Goal: Information Seeking & Learning: Learn about a topic

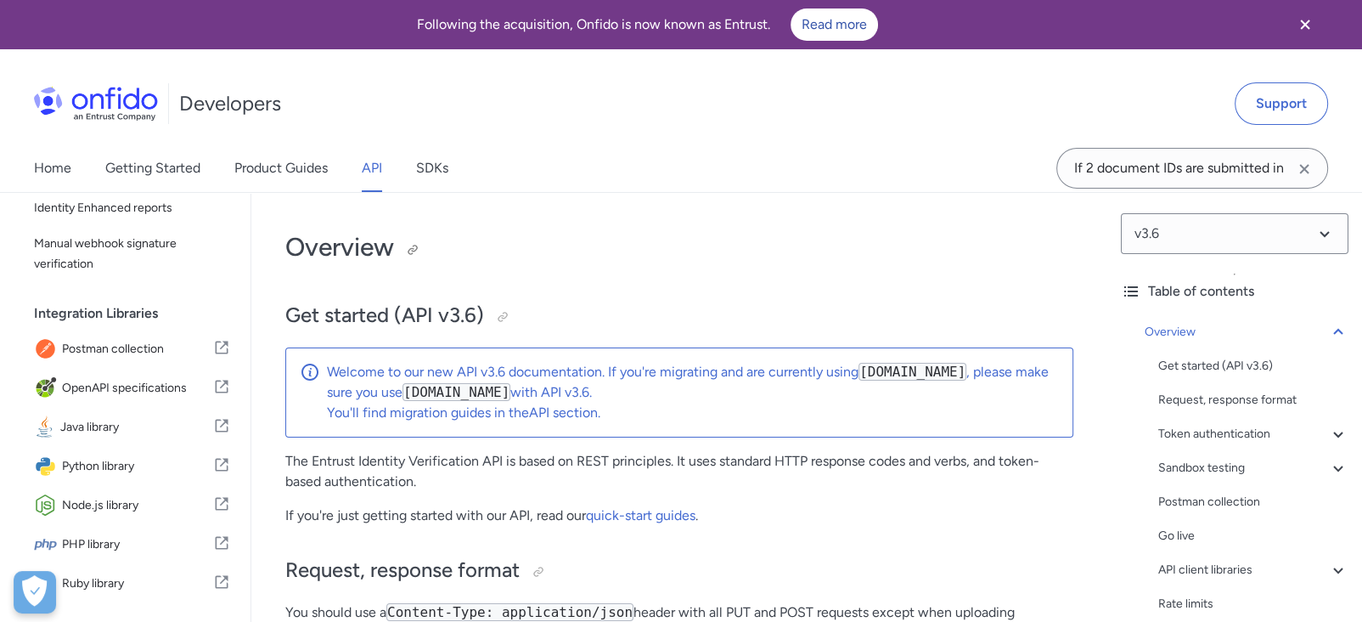
click at [568, 258] on h1 "Overview" at bounding box center [679, 247] width 788 height 34
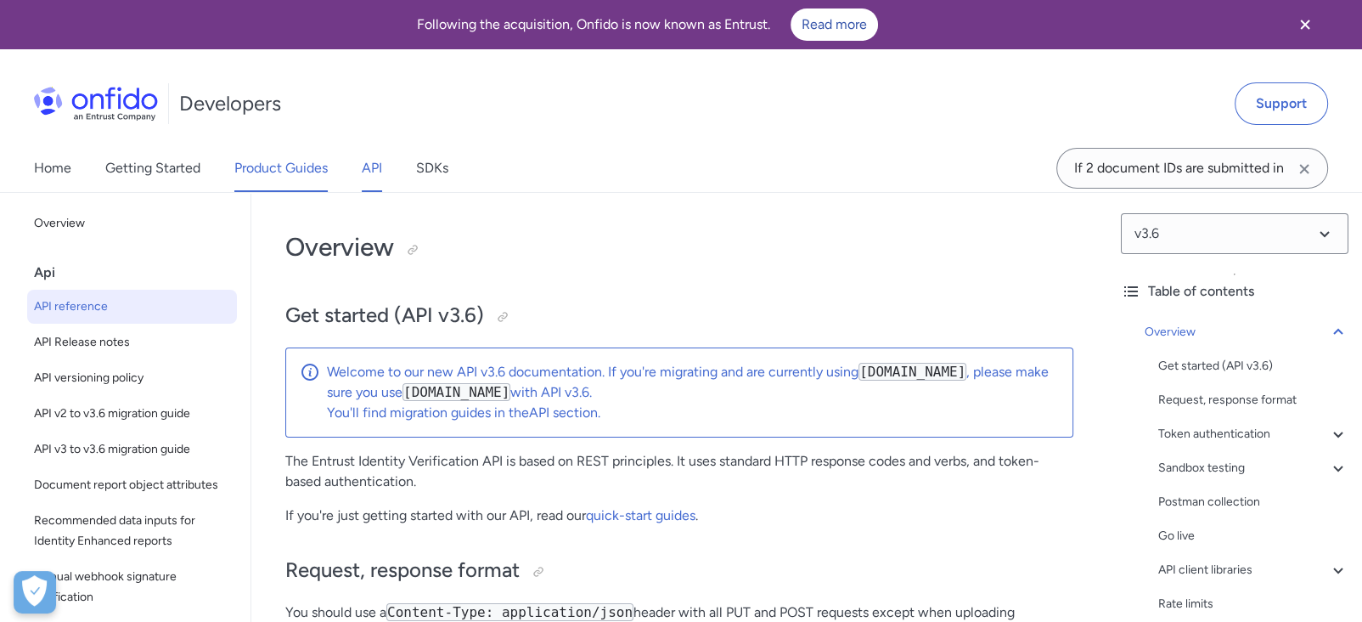
click at [265, 150] on link "Product Guides" at bounding box center [280, 168] width 93 height 48
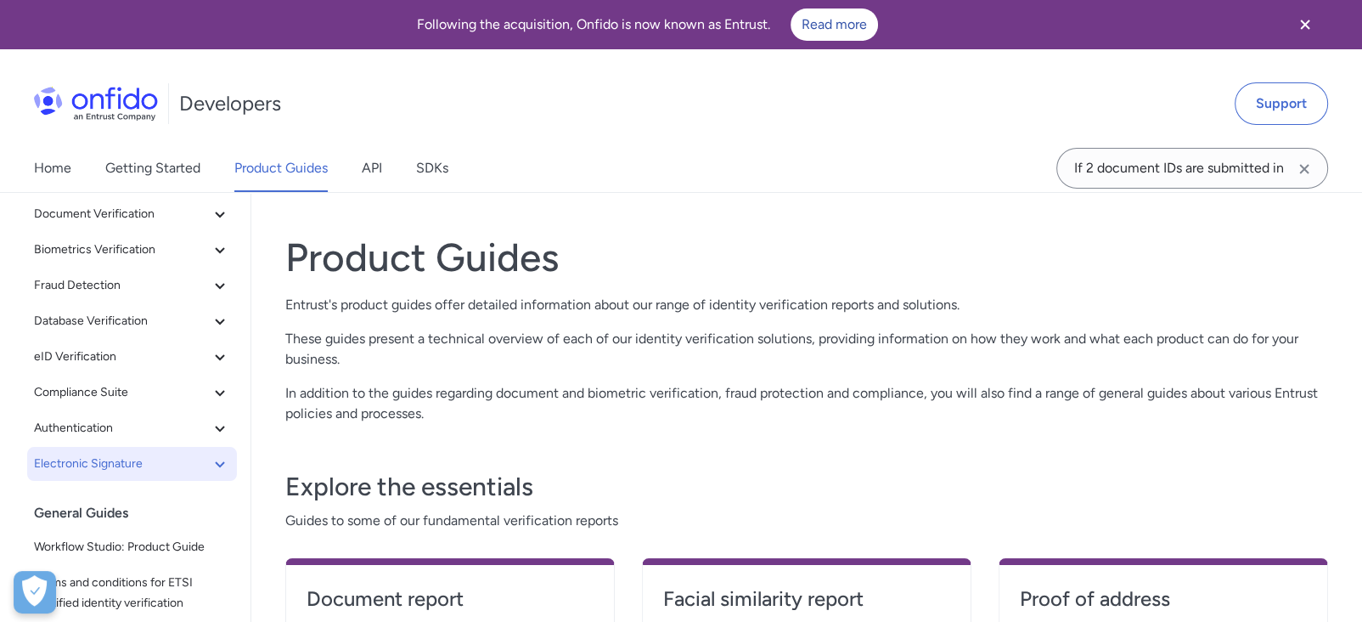
scroll to position [93, 0]
click at [125, 420] on span "Authentication" at bounding box center [122, 427] width 176 height 20
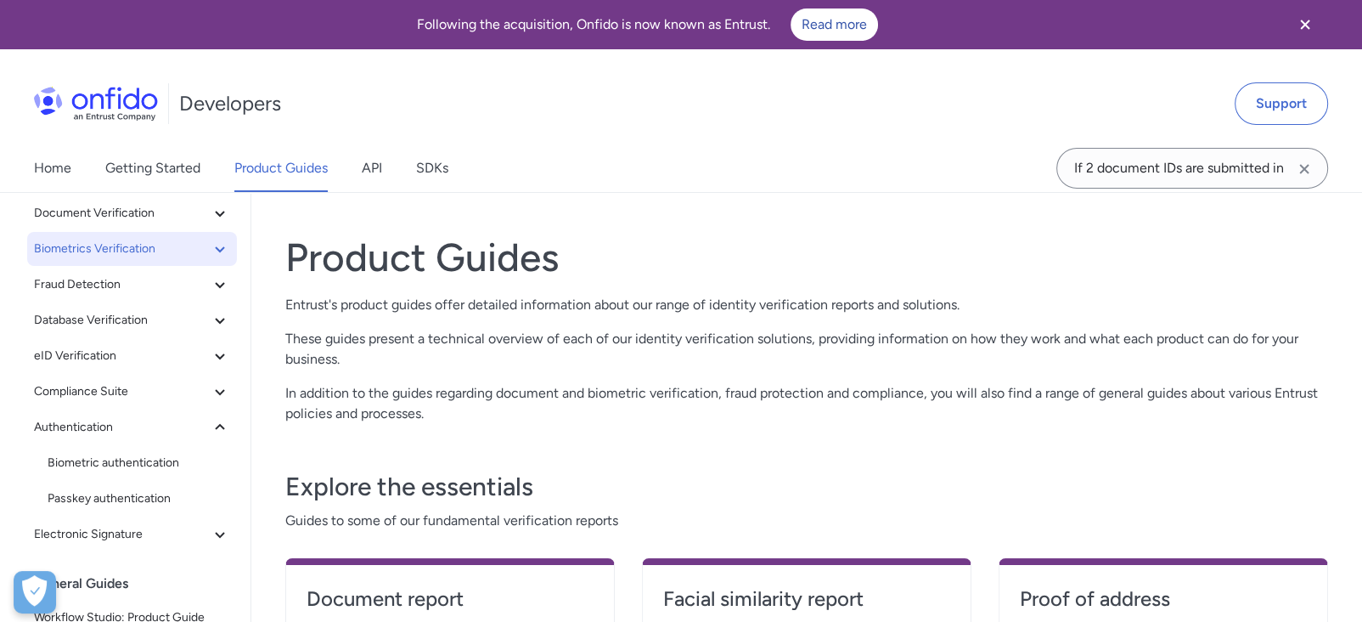
click at [138, 256] on span "Biometrics Verification" at bounding box center [122, 249] width 176 height 20
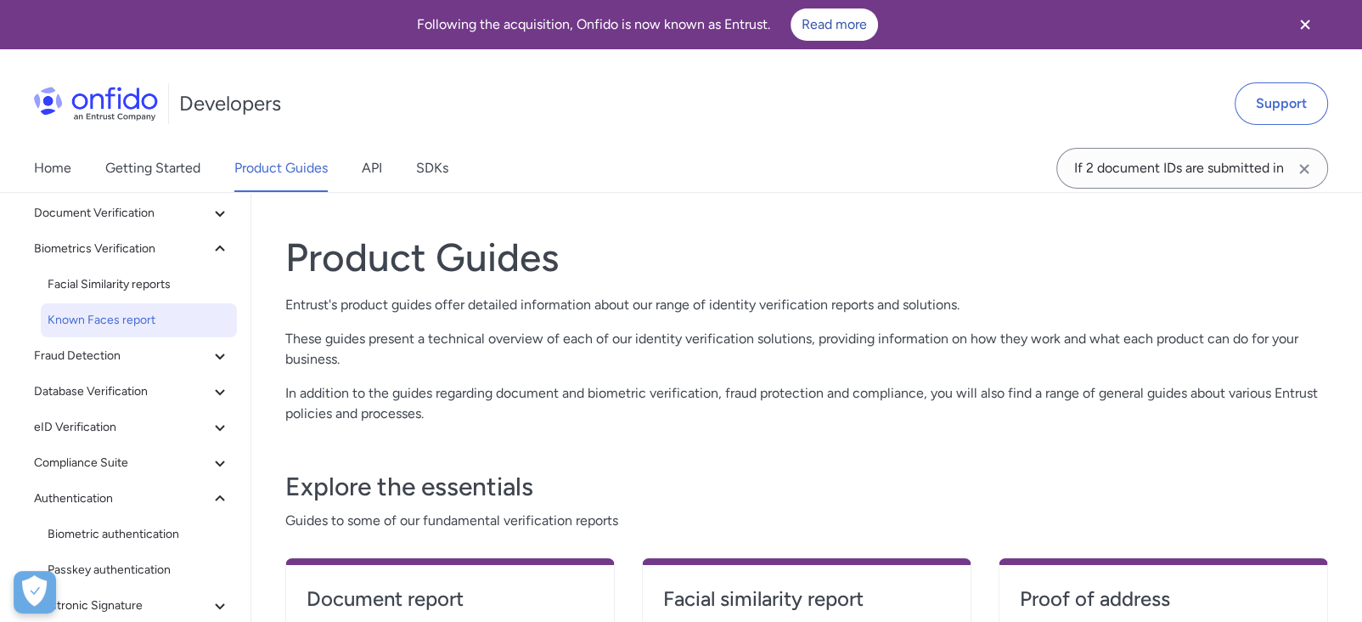
click at [141, 316] on span "Known Faces report" at bounding box center [139, 320] width 183 height 20
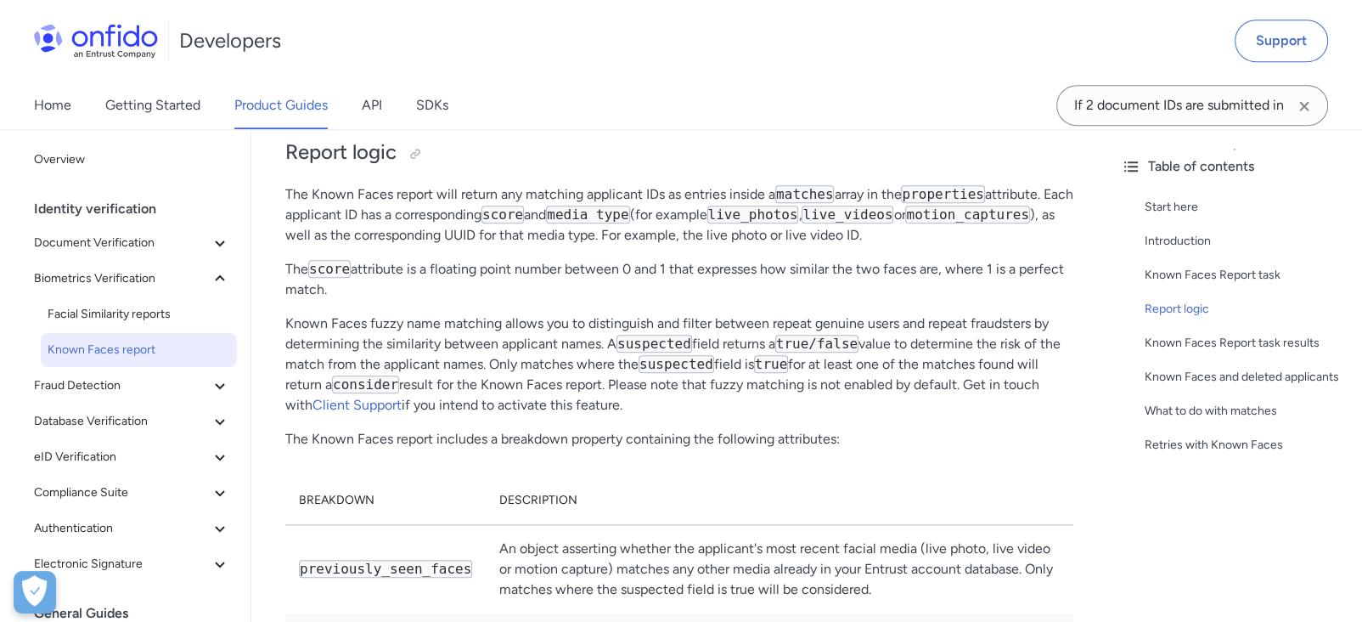
scroll to position [1603, 0]
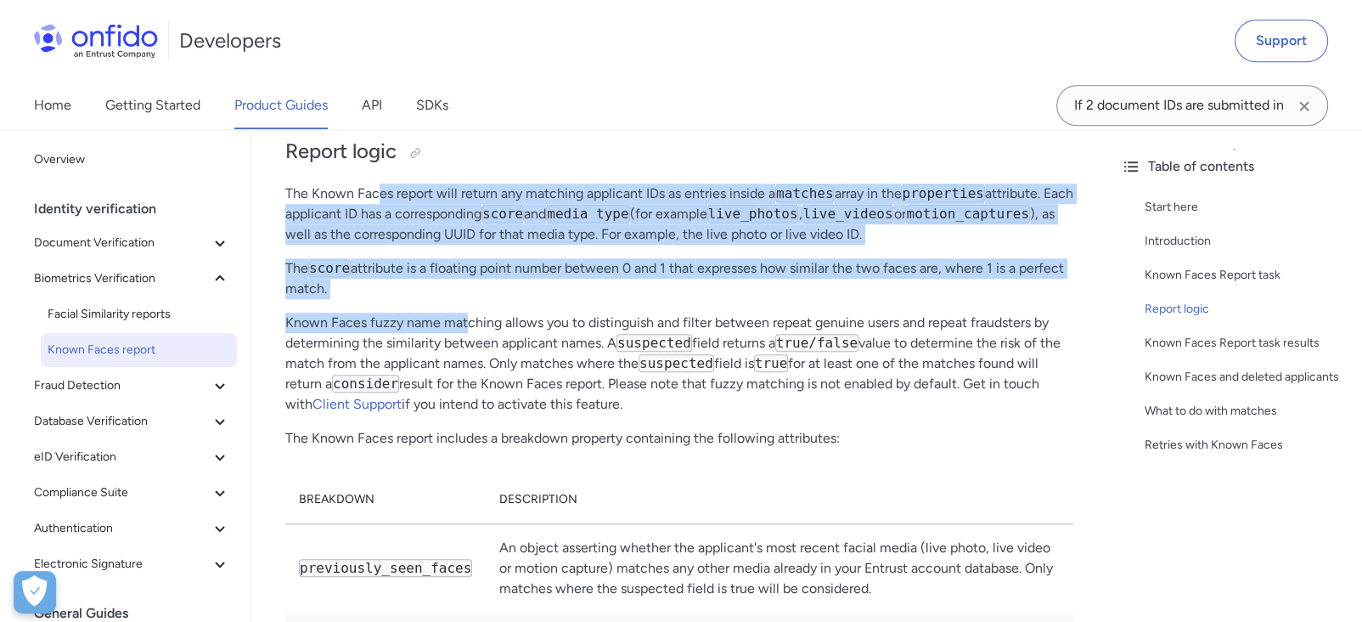
drag, startPoint x: 380, startPoint y: 192, endPoint x: 470, endPoint y: 310, distance: 148.5
click at [470, 309] on div "Known Faces report Start here This guide presents a technical overview of Entru…" at bounding box center [679, 189] width 788 height 3158
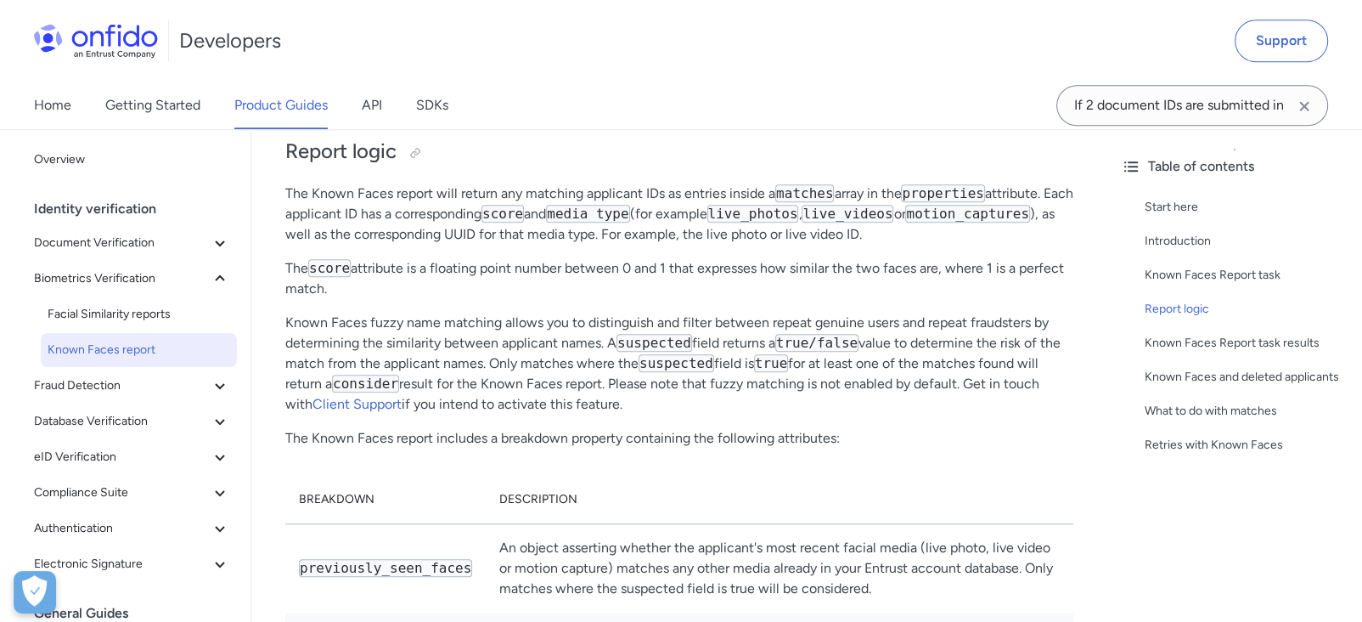
click at [479, 318] on p "Known Faces fuzzy name matching allows you to distinguish and filter between re…" at bounding box center [679, 364] width 788 height 102
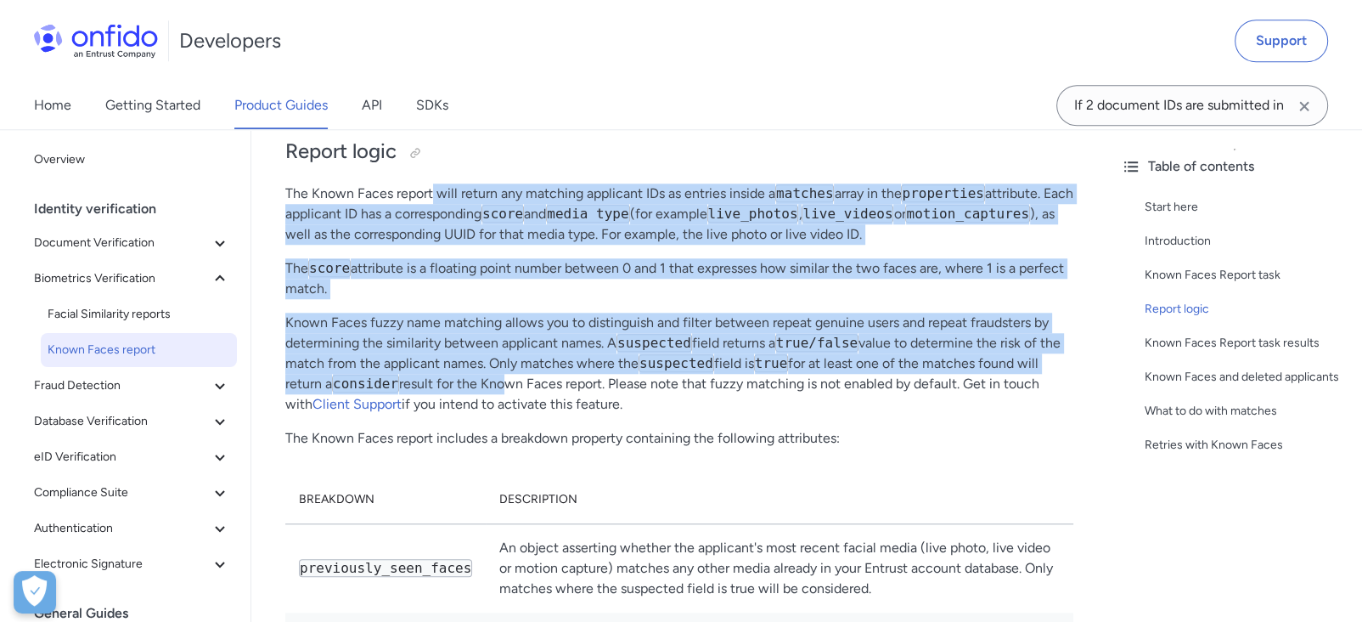
drag, startPoint x: 484, startPoint y: 339, endPoint x: 470, endPoint y: 233, distance: 107.1
click at [430, 197] on div "Known Faces report Start here This guide presents a technical overview of Entru…" at bounding box center [679, 189] width 788 height 3158
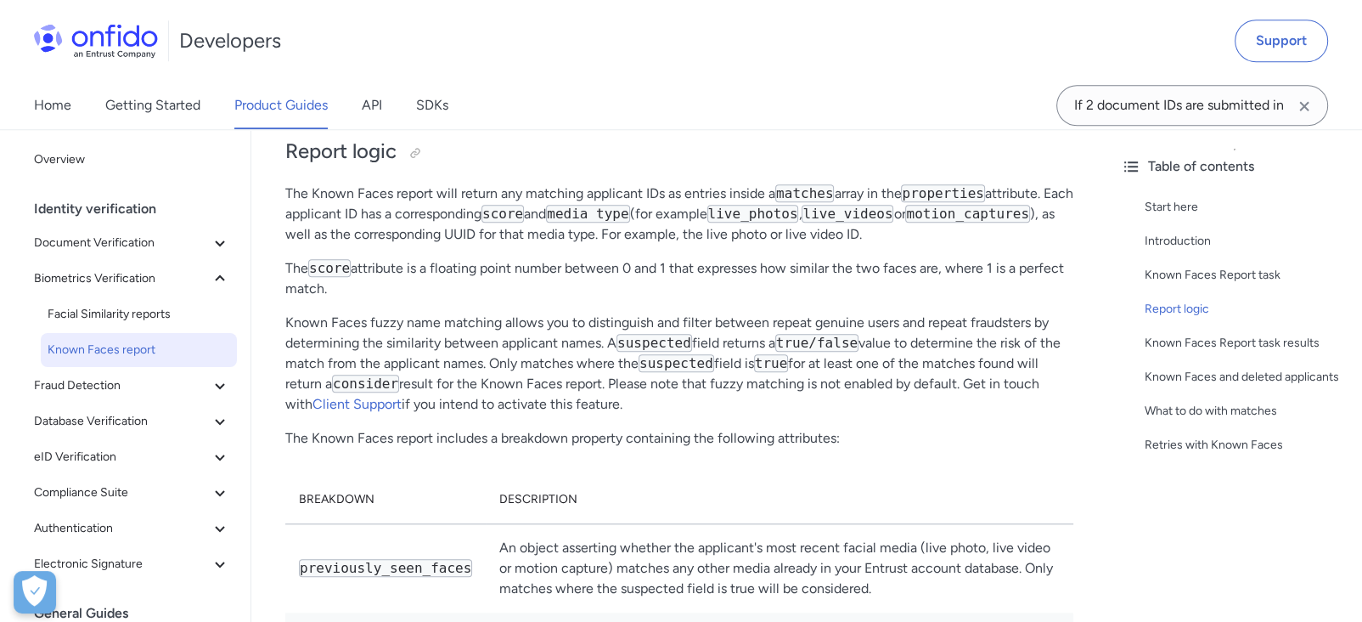
click at [890, 396] on p "Known Faces fuzzy name matching allows you to distinguish and filter between re…" at bounding box center [679, 364] width 788 height 102
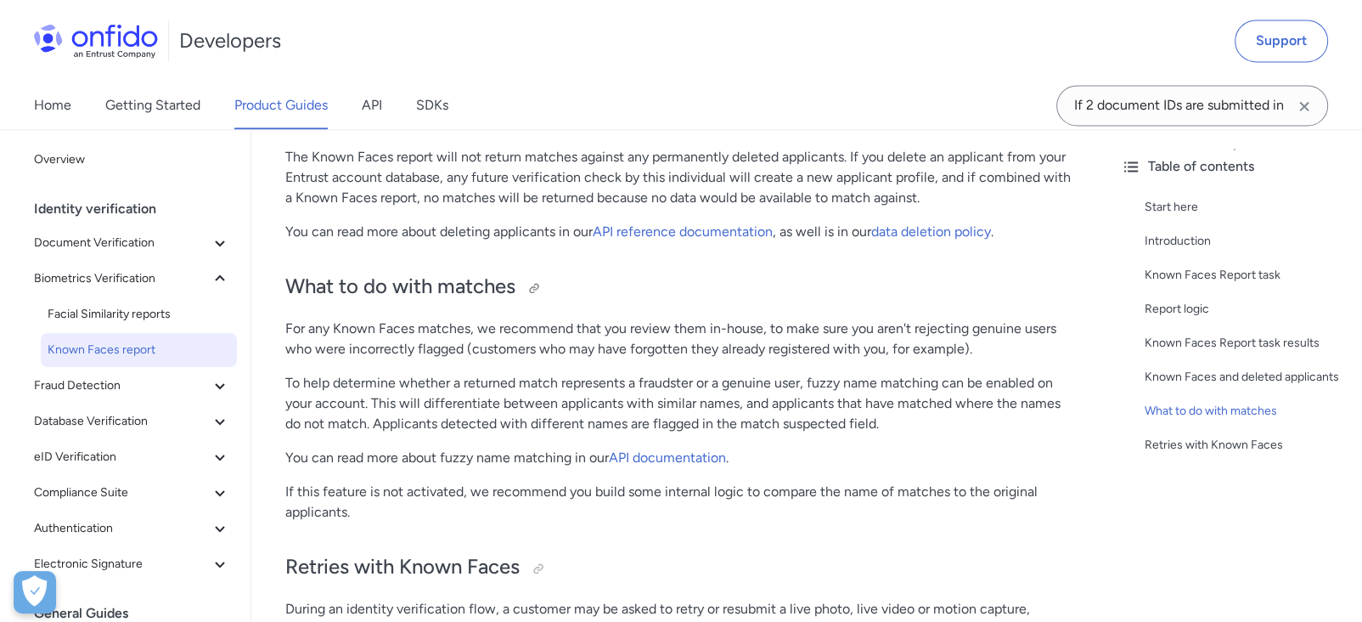
scroll to position [2549, 0]
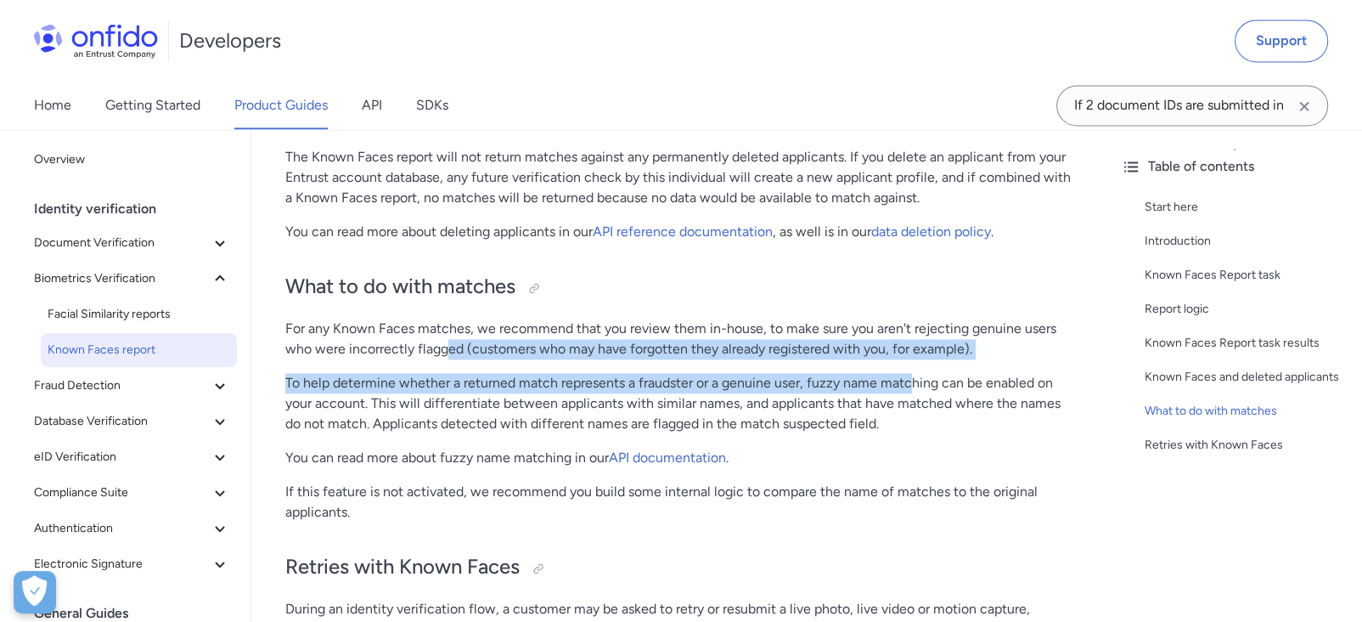
drag, startPoint x: 448, startPoint y: 335, endPoint x: 966, endPoint y: 386, distance: 521.3
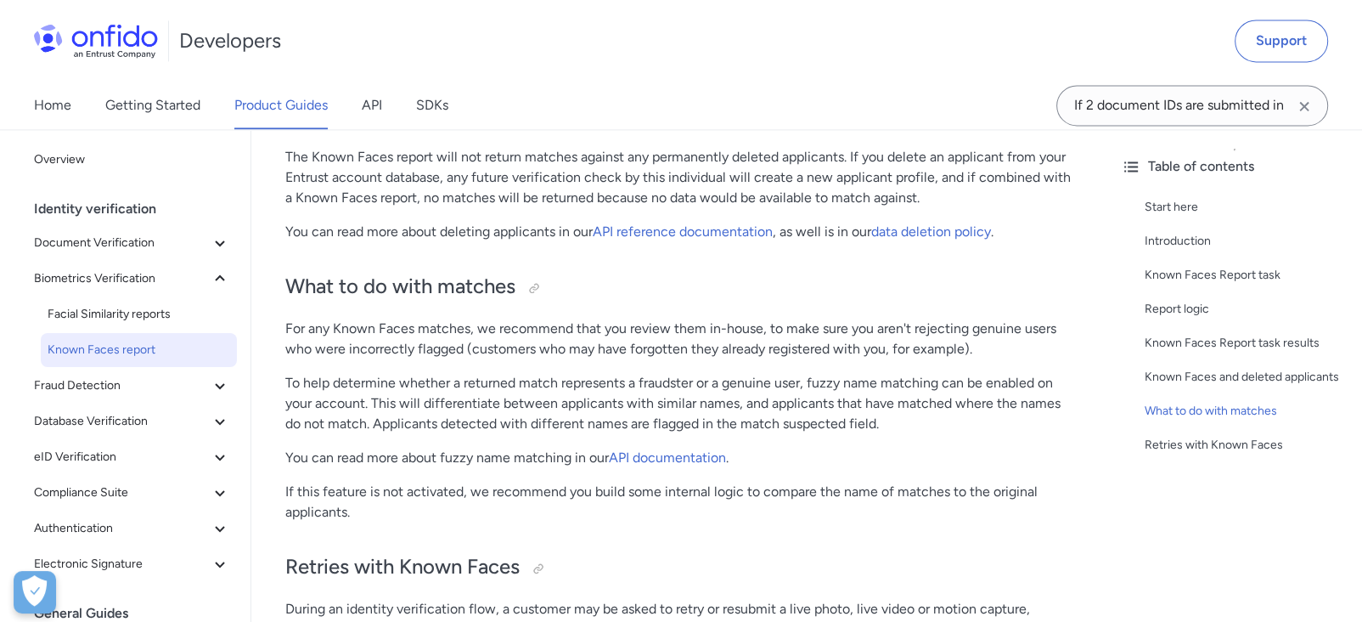
click at [991, 378] on p "To help determine whether a returned match represents a fraudster or a genuine …" at bounding box center [679, 403] width 788 height 61
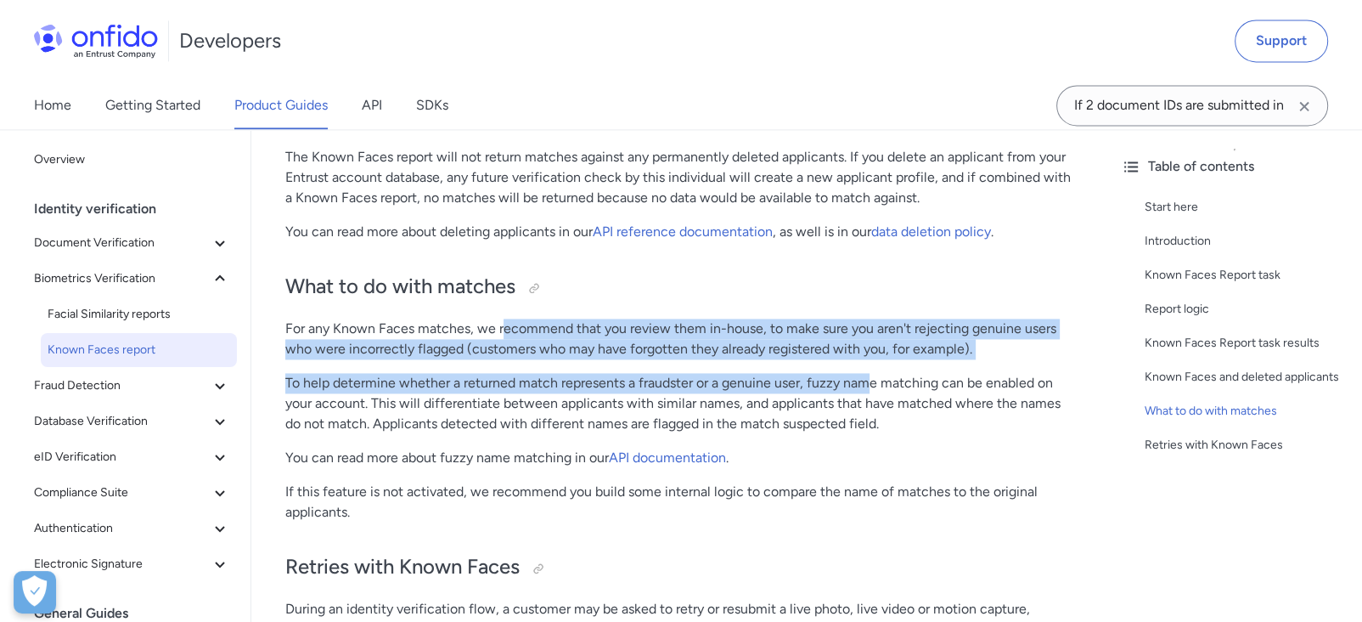
drag, startPoint x: 503, startPoint y: 332, endPoint x: 973, endPoint y: 392, distance: 474.2
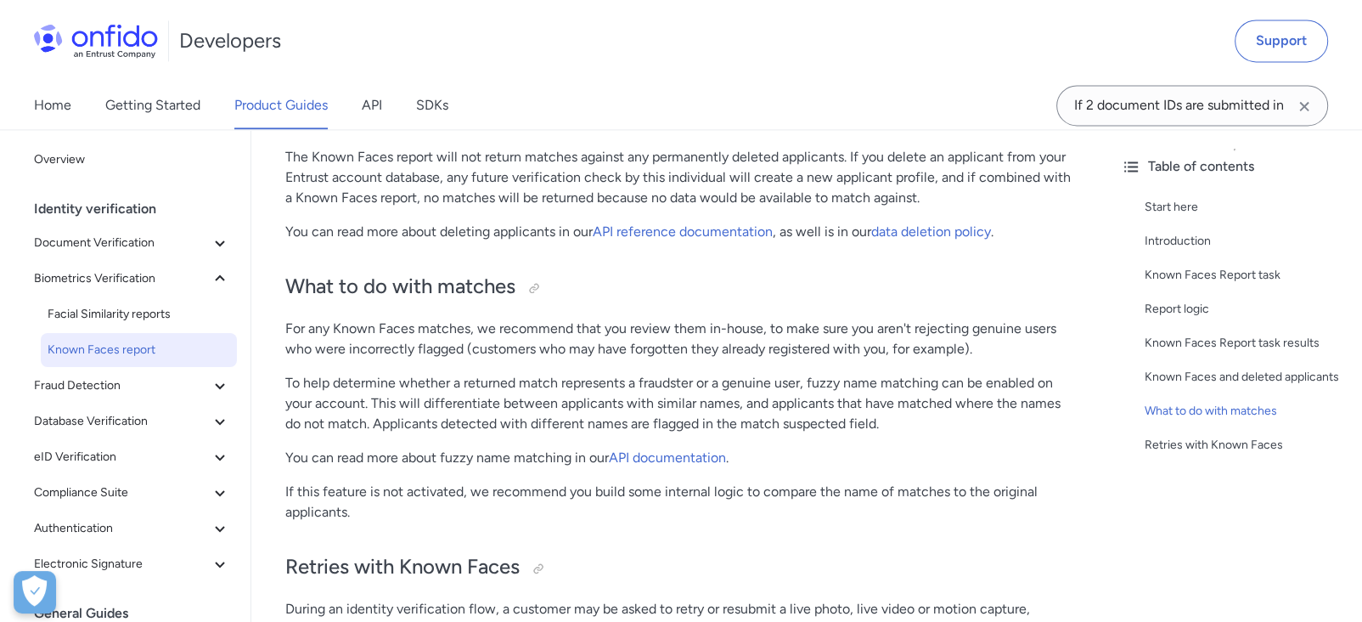
click at [982, 404] on p "To help determine whether a returned match represents a fraudster or a genuine …" at bounding box center [679, 403] width 788 height 61
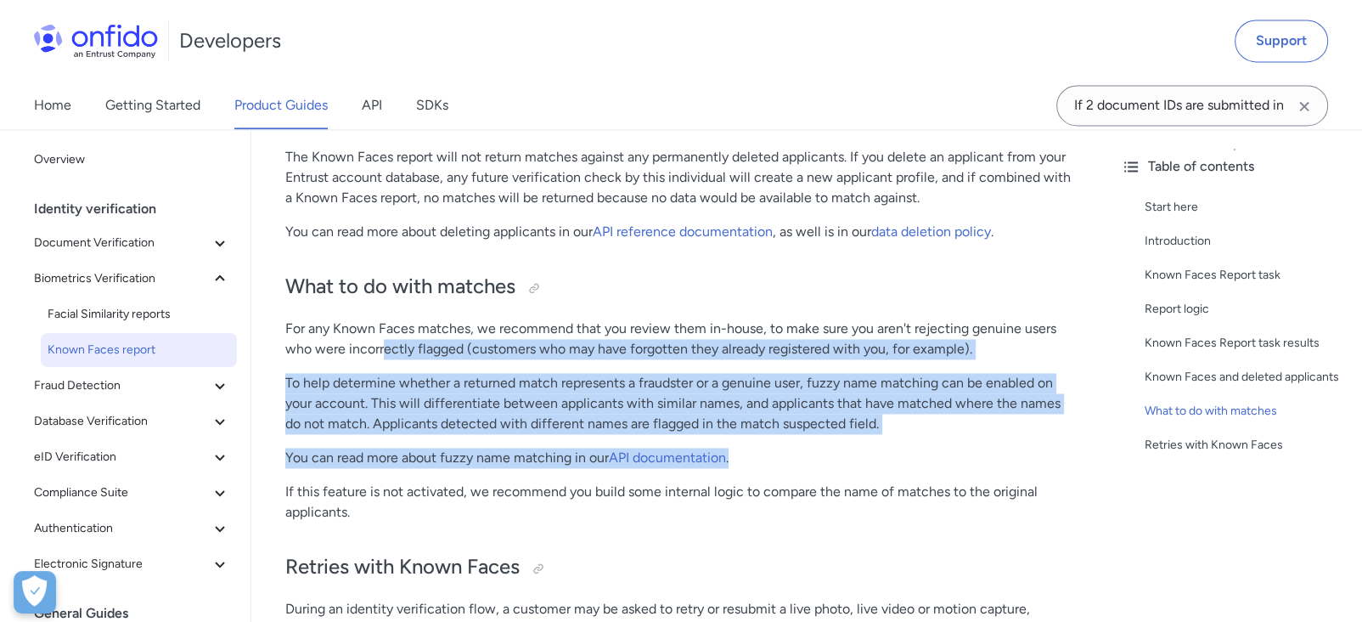
drag, startPoint x: 381, startPoint y: 335, endPoint x: 867, endPoint y: 438, distance: 496.5
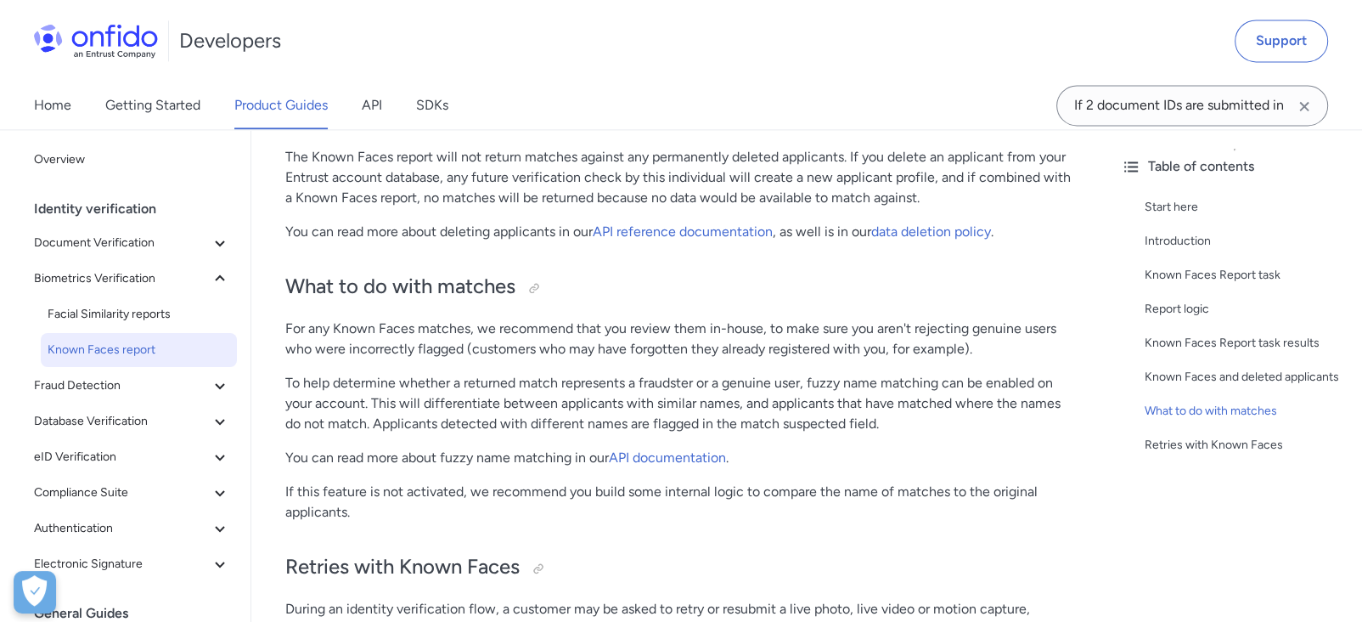
click at [852, 482] on p "If this feature is not activated, we recommend you build some internal logic to…" at bounding box center [679, 502] width 788 height 41
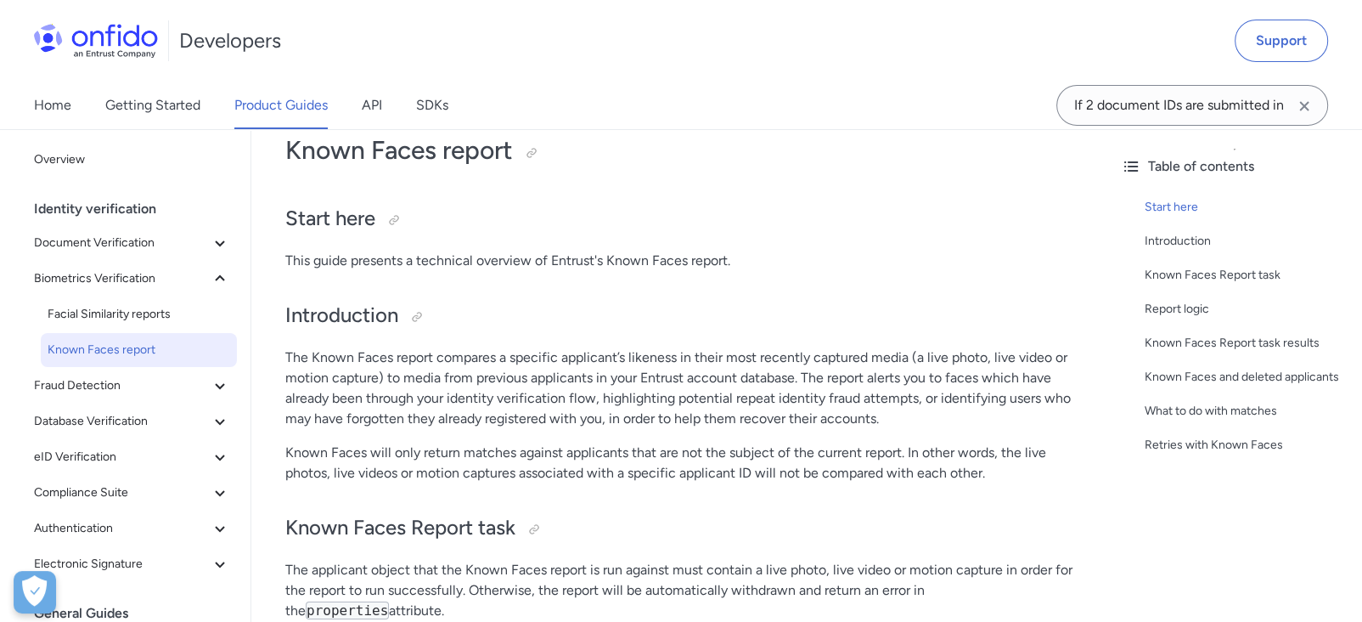
scroll to position [95, 0]
click at [392, 377] on p "The Known Faces report compares a specific applicant’s likeness in their most r…" at bounding box center [679, 390] width 788 height 82
